Goal: Check status: Check status

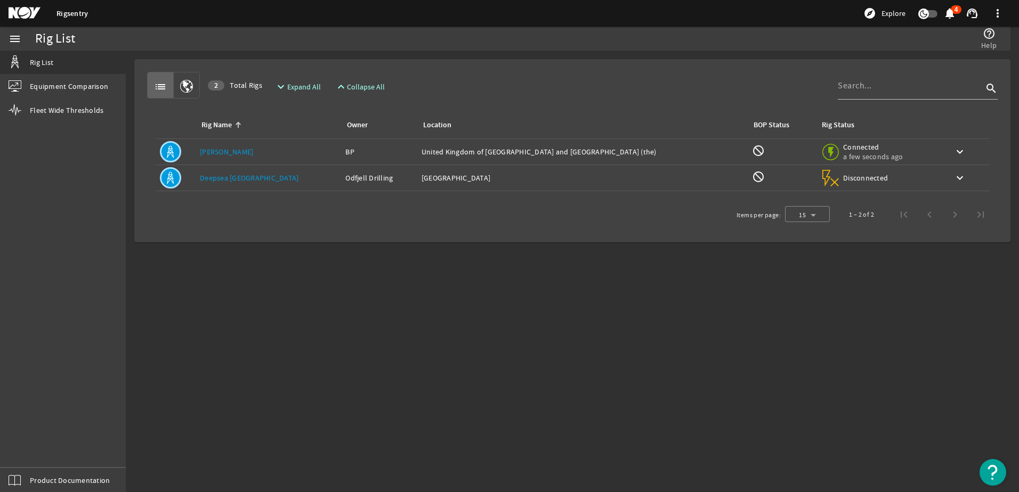
click at [216, 150] on link "[PERSON_NAME]" at bounding box center [226, 152] width 53 height 10
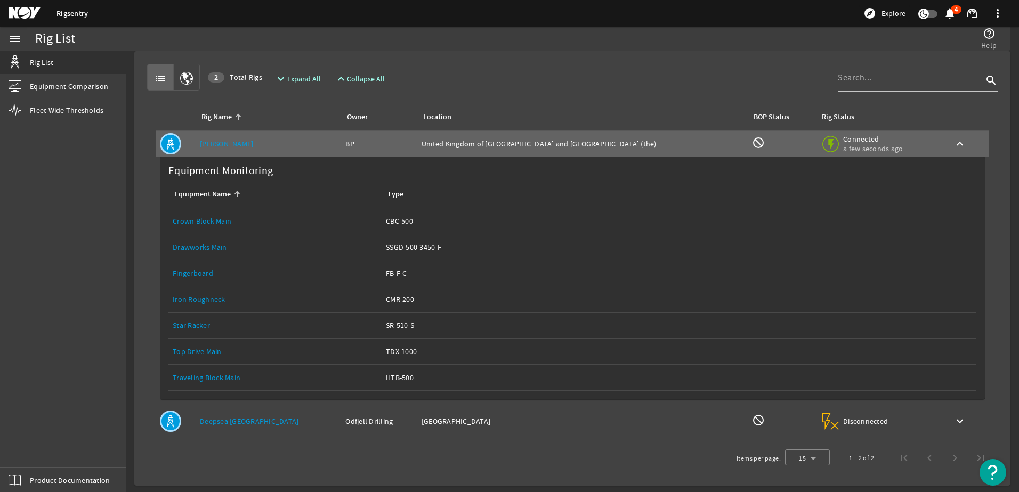
scroll to position [10, 0]
click at [202, 351] on link "Top Drive Main" at bounding box center [197, 350] width 49 height 10
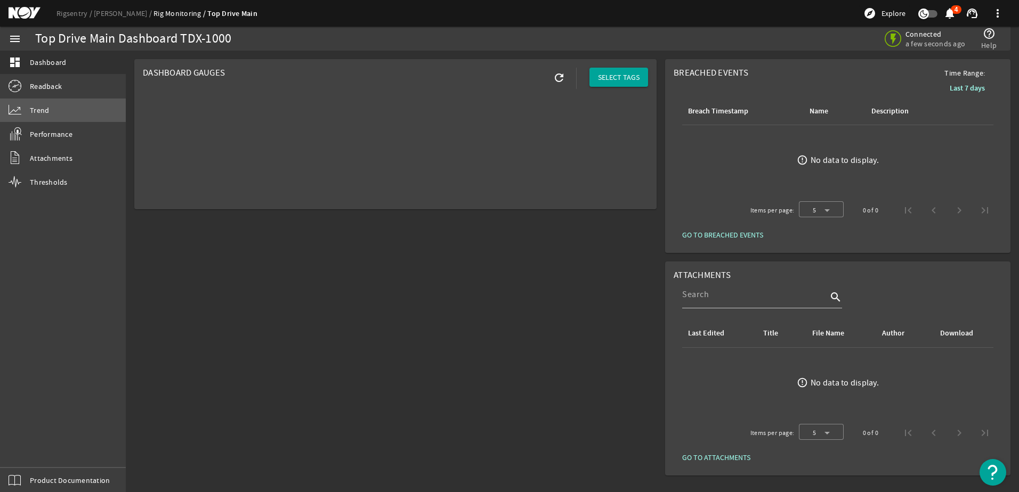
click at [45, 110] on span "Trend" at bounding box center [39, 110] width 19 height 11
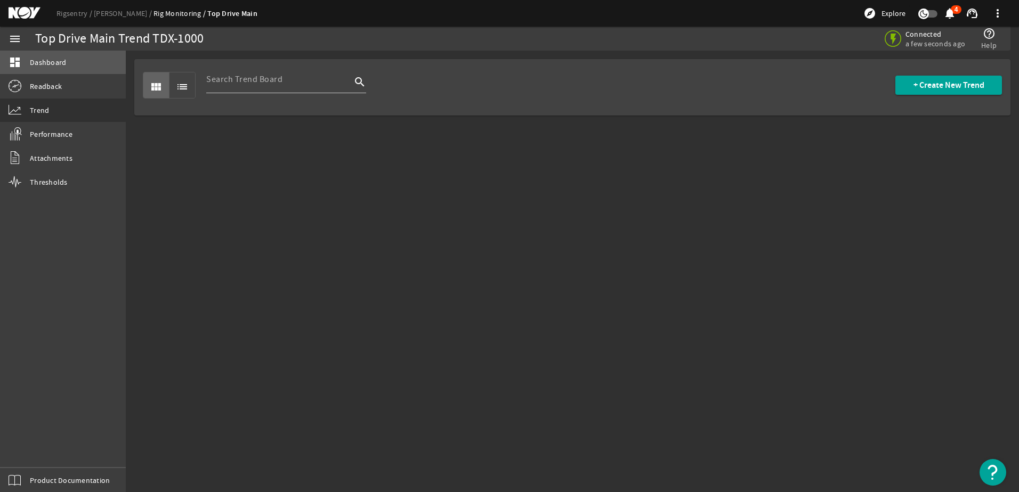
click at [47, 62] on span "Dashboard" at bounding box center [48, 62] width 36 height 11
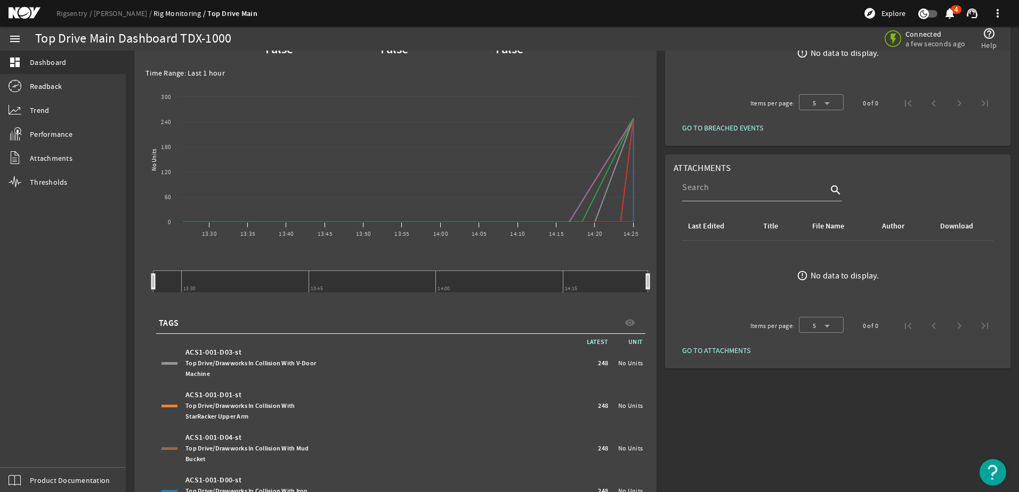
scroll to position [53, 0]
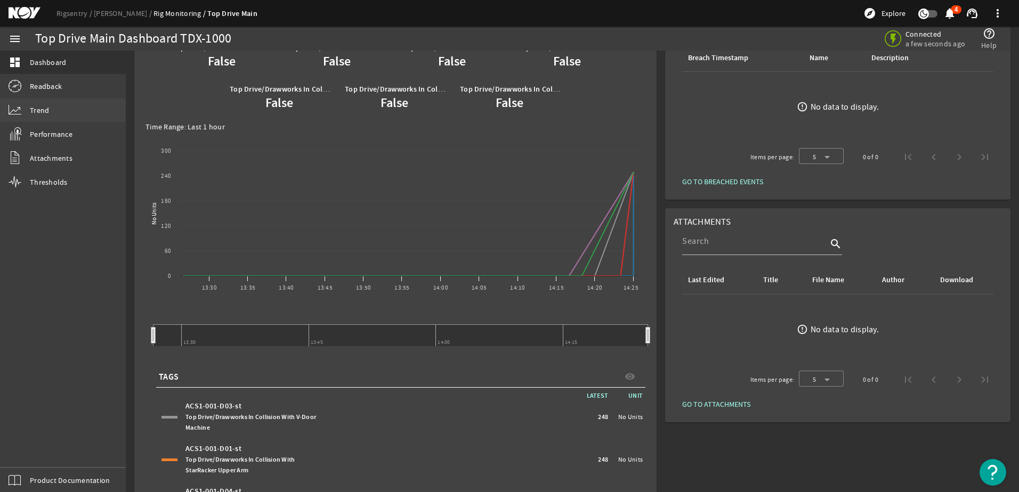
click at [46, 105] on span "Trend" at bounding box center [39, 110] width 19 height 11
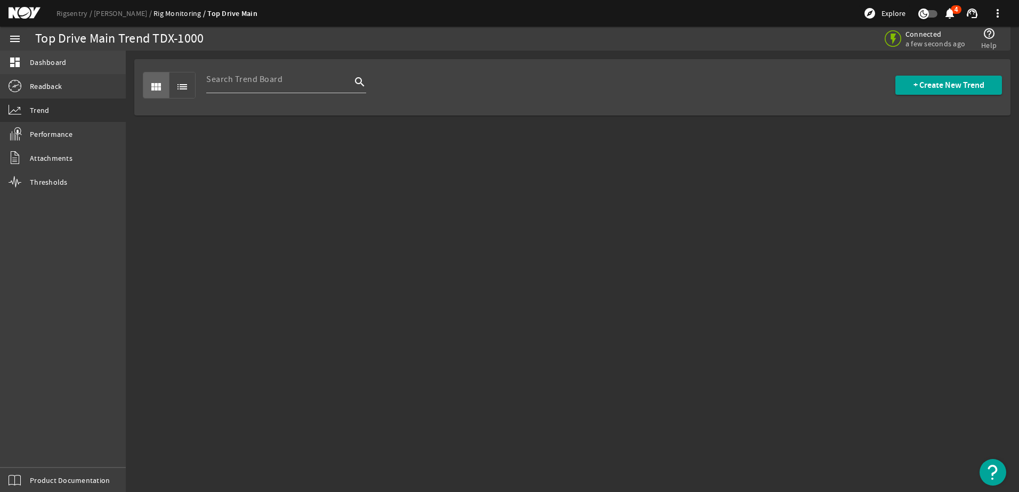
click at [40, 61] on span "Dashboard" at bounding box center [48, 62] width 36 height 11
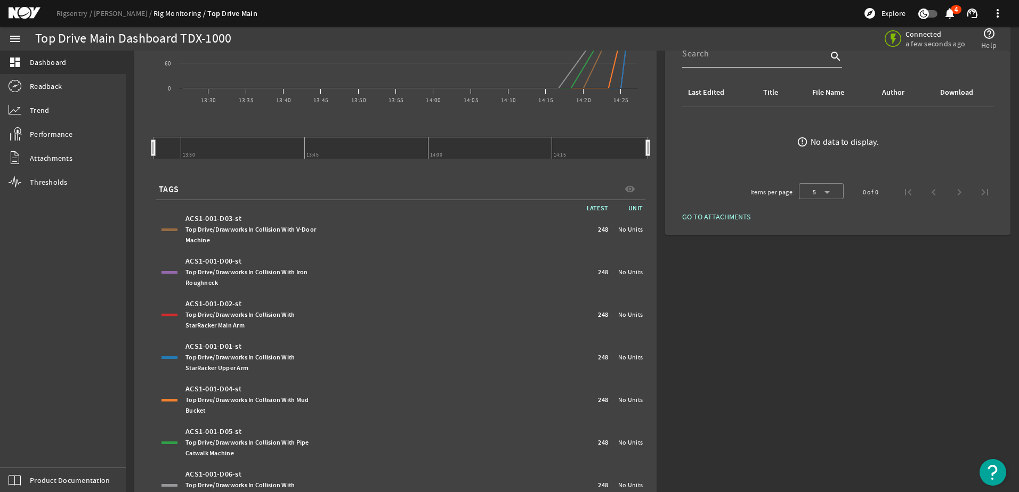
scroll to position [294, 0]
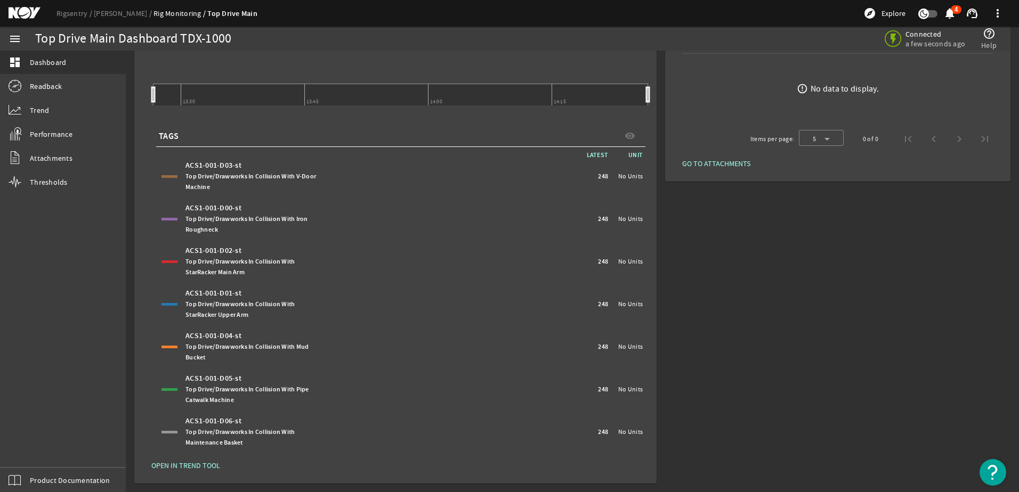
click at [201, 466] on span "OPEN IN TREND TOOL" at bounding box center [185, 465] width 69 height 11
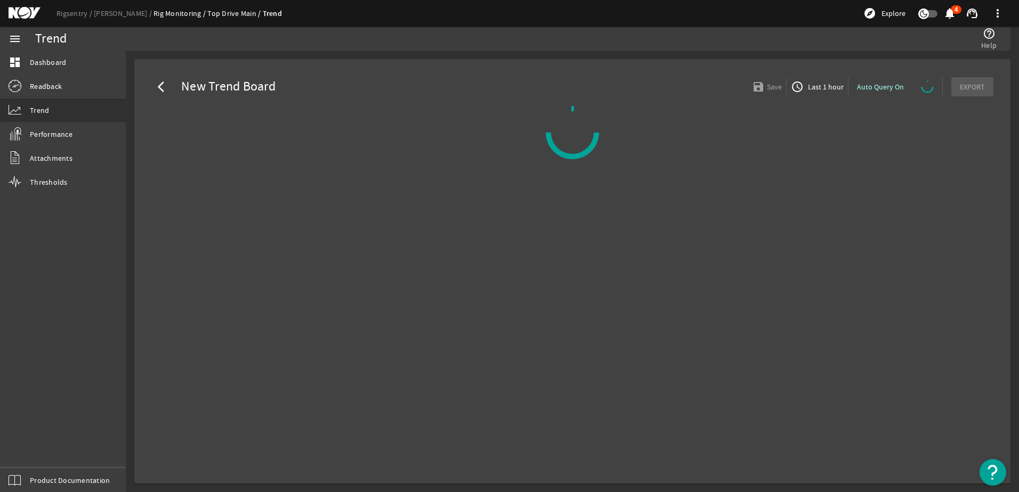
select select "ALL"
